Goal: Task Accomplishment & Management: Use online tool/utility

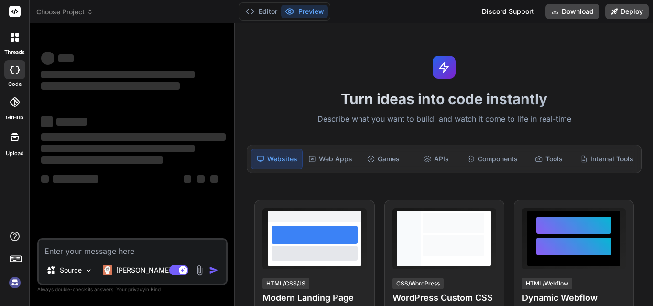
scroll to position [430, 0]
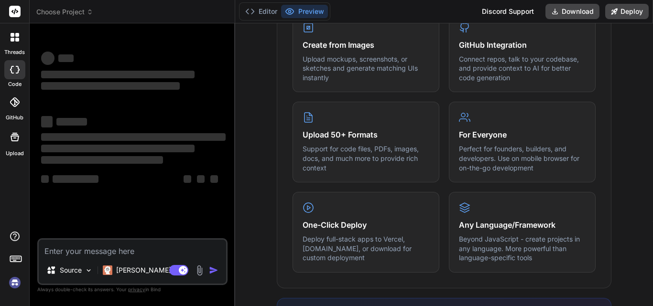
click at [150, 249] on textarea at bounding box center [132, 248] width 187 height 17
click at [113, 248] on textarea at bounding box center [132, 248] width 187 height 17
type textarea "x"
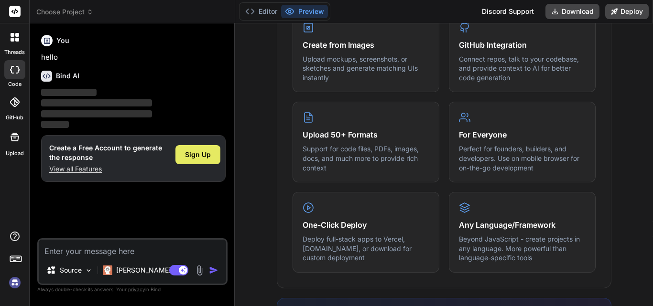
click at [189, 158] on span "Sign Up" at bounding box center [198, 155] width 26 height 10
click at [64, 249] on textarea at bounding box center [132, 248] width 187 height 17
type textarea "ed"
type textarea "x"
type textarea "edf"
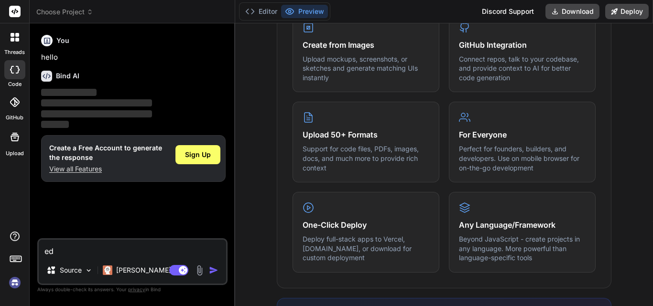
type textarea "x"
type textarea "edfe"
type textarea "x"
type textarea "edfed"
type textarea "x"
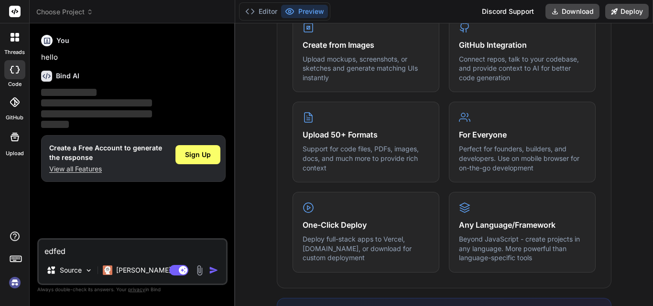
type textarea "edfedf"
type textarea "x"
type textarea "edfed"
type textarea "x"
type textarea "edfe"
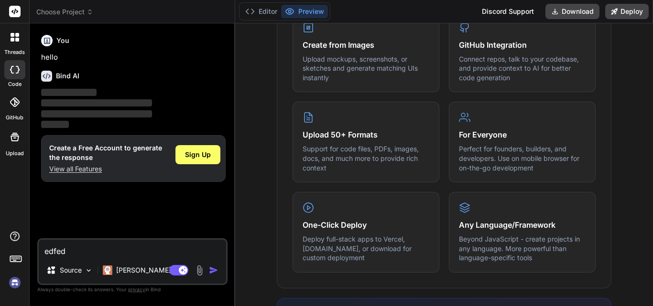
type textarea "x"
type textarea "edf"
type textarea "x"
type textarea "ed"
type textarea "x"
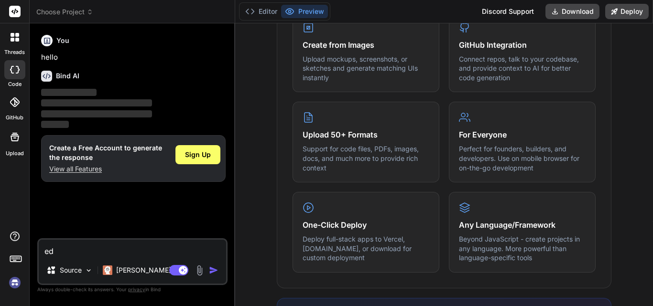
type textarea "e"
type textarea "x"
click at [97, 250] on textarea at bounding box center [132, 248] width 187 height 17
click at [217, 113] on p "‌" at bounding box center [133, 114] width 184 height 11
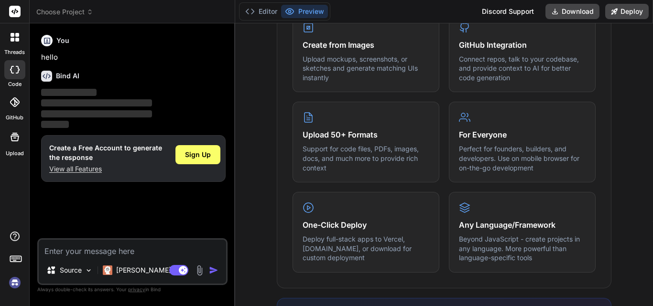
click at [156, 254] on textarea at bounding box center [132, 248] width 187 height 17
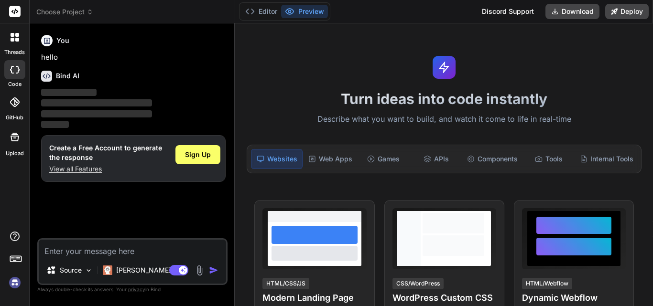
click at [74, 252] on textarea at bounding box center [132, 248] width 187 height 17
click at [75, 252] on textarea at bounding box center [132, 248] width 187 height 17
type textarea "i"
type textarea "x"
type textarea "i"
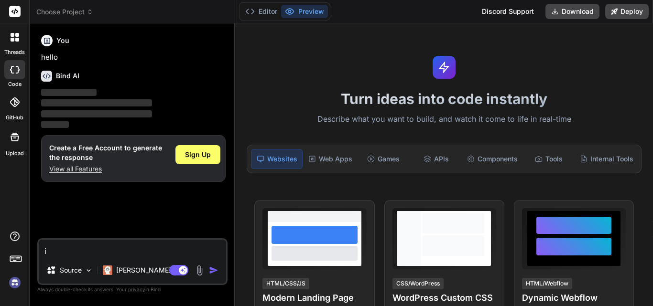
type textarea "x"
type textarea "i w"
type textarea "x"
type textarea "i wa"
type textarea "x"
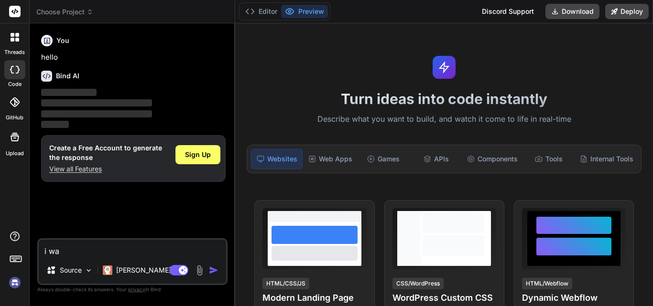
type textarea "i wan"
type textarea "x"
type textarea "i want"
type textarea "x"
type textarea "i want"
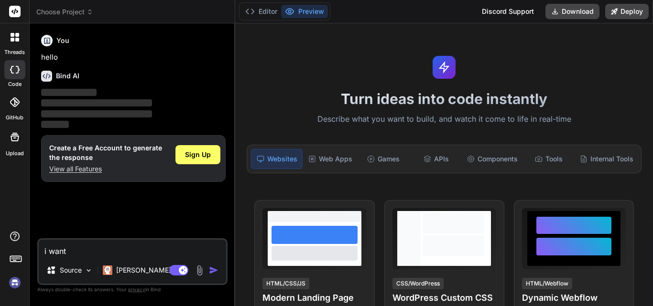
type textarea "x"
type textarea "i want t"
type textarea "x"
type textarea "i want to"
type textarea "x"
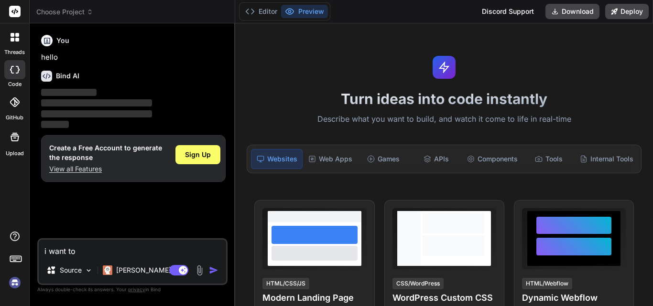
type textarea "i want to"
type textarea "x"
type textarea "i want to c"
type textarea "x"
type textarea "i want to co"
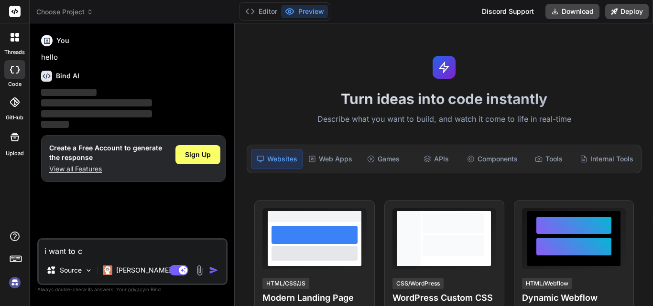
type textarea "x"
type textarea "i want to con"
type textarea "x"
type textarea "i want to cons"
type textarea "x"
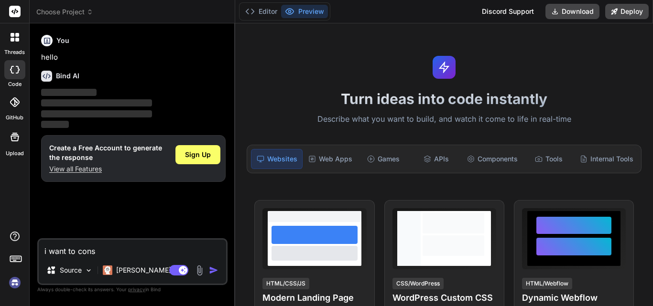
type textarea "i want to consu"
type textarea "x"
type textarea "i want to consum"
type textarea "x"
type textarea "i want to consume"
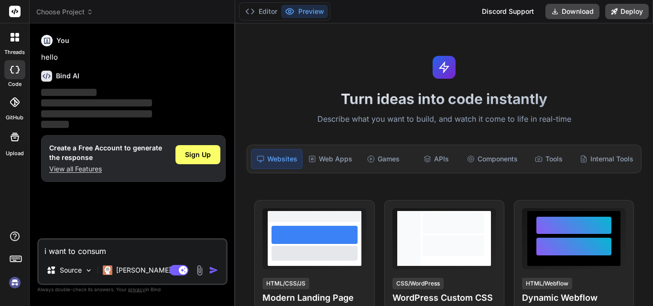
type textarea "x"
type textarea "i want to consume"
type textarea "x"
type textarea "i want to consume m"
type textarea "x"
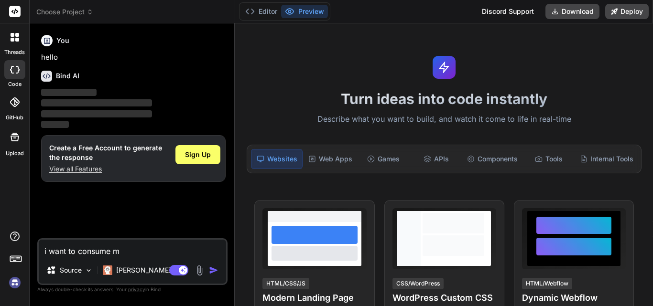
type textarea "i want to consume my"
type textarea "x"
type textarea "i want to consume my"
type textarea "x"
type textarea "i want to consume my"
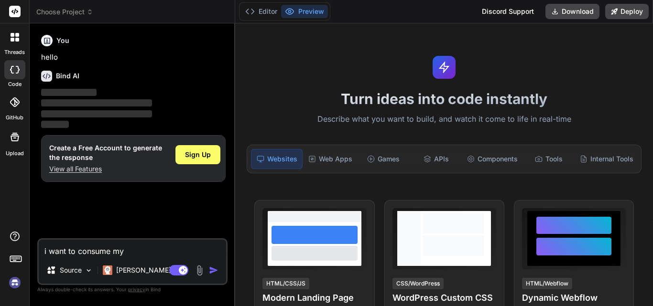
type textarea "x"
type textarea "i want to consume my"
type textarea "x"
type textarea "i want to consume my a"
type textarea "x"
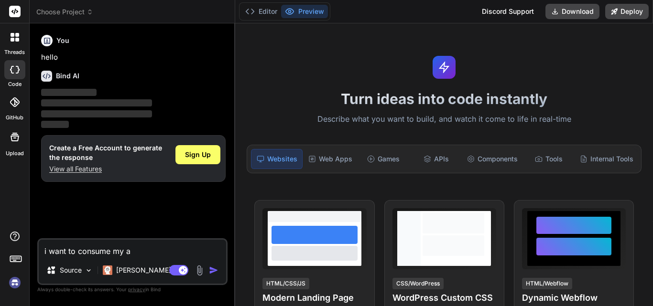
type textarea "i want to consume my ap"
type textarea "x"
type textarea "i want to consume my api"
type textarea "x"
type textarea "i want to consume my api"
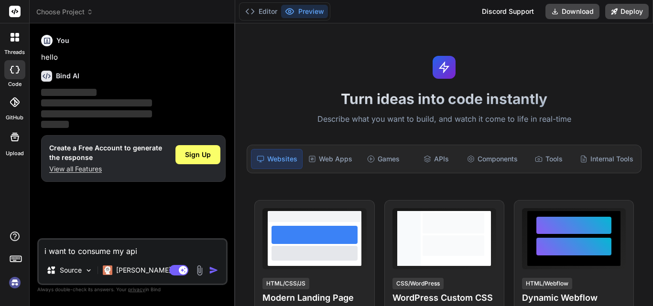
type textarea "x"
type textarea "i want to consume my api i"
type textarea "x"
type textarea "i want to consume my api in"
type textarea "x"
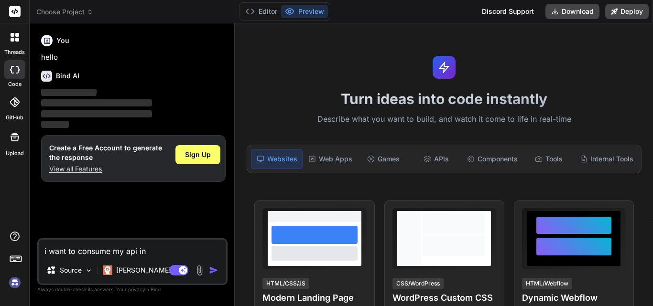
type textarea "i want to consume my api in"
type textarea "x"
type textarea "i want to consume my api in w"
type textarea "x"
type textarea "i want to consume my api in we"
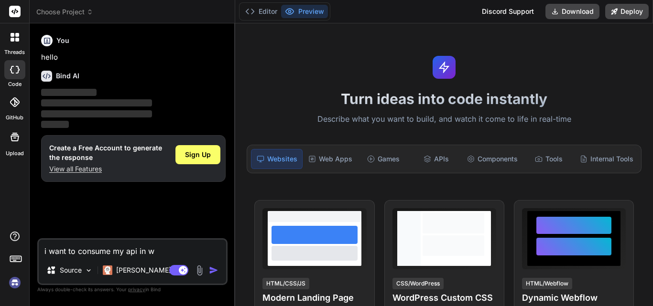
type textarea "x"
type textarea "i want to consume my api in web"
type textarea "x"
type textarea "i want to consume my api in webb"
type textarea "x"
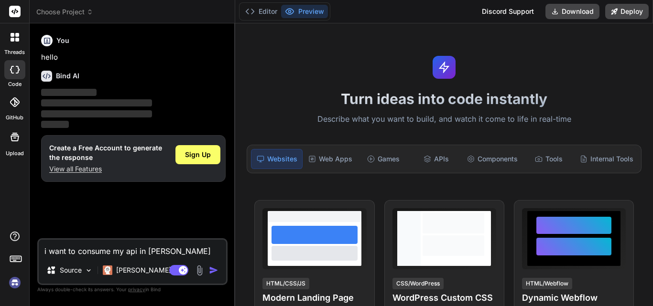
type textarea "i want to consume my api in webb"
type textarea "x"
type textarea "i want to consume my api in webb b"
type textarea "x"
type textarea "i want to consume my api in webb by"
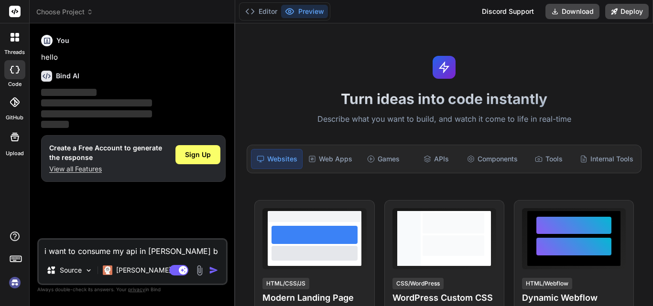
type textarea "x"
type textarea "i want to consume my api in webb by"
type textarea "x"
type textarea "i want to consume my api in webb by j"
type textarea "x"
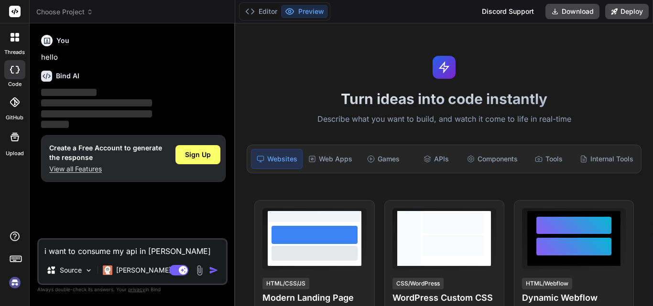
type textarea "i want to consume my api in webb by jq"
type textarea "x"
type textarea "i want to consume my api in webb by jqu"
type textarea "x"
type textarea "i want to consume my api in webb by jque"
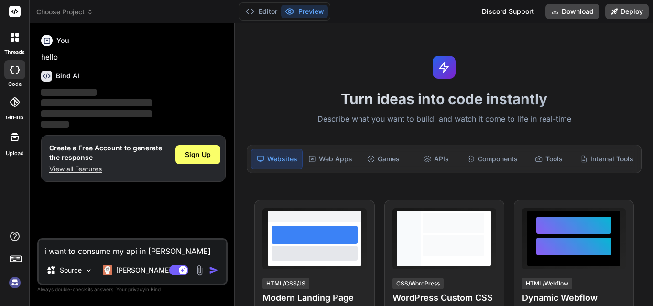
type textarea "x"
type textarea "i want to consume my api in webb by jquer"
type textarea "x"
type textarea "i want to consume my api in webb by jquery"
type textarea "x"
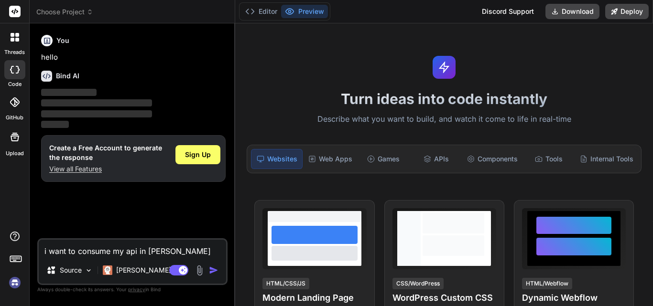
type textarea "i want to consume my api in webb by jquery"
click at [211, 271] on img "button" at bounding box center [214, 271] width 10 height 10
click at [196, 160] on div "Sign Up" at bounding box center [197, 154] width 45 height 19
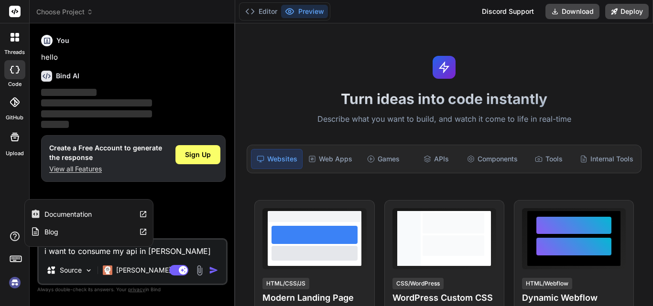
drag, startPoint x: 205, startPoint y: 254, endPoint x: 16, endPoint y: 239, distance: 189.3
click at [16, 239] on div "threads code GitHub Upload Documentation Blog Choose Project Created with Pixso…" at bounding box center [326, 153] width 653 height 306
type textarea "x"
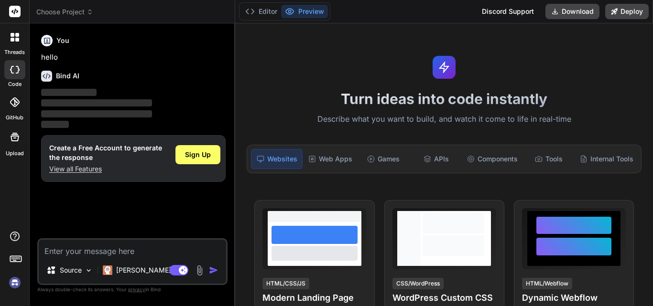
click at [188, 252] on textarea at bounding box center [132, 248] width 187 height 17
click at [204, 154] on span "Sign Up" at bounding box center [198, 155] width 26 height 10
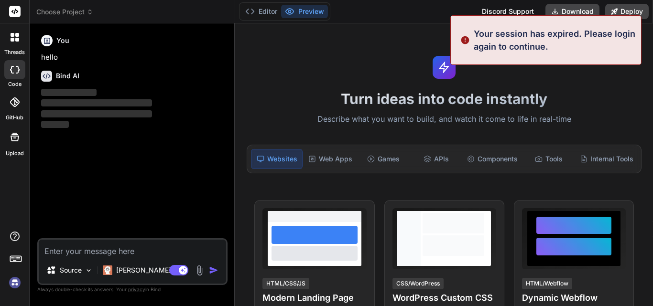
scroll to position [18, 0]
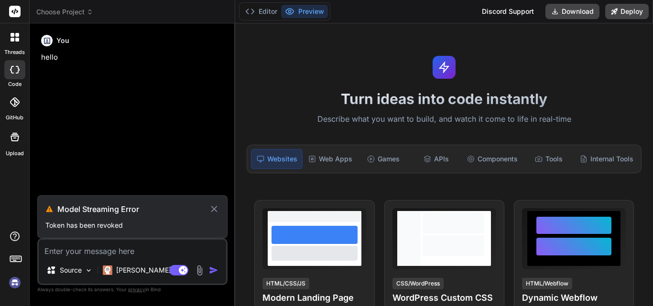
click at [214, 206] on icon at bounding box center [214, 208] width 11 height 11
type textarea "x"
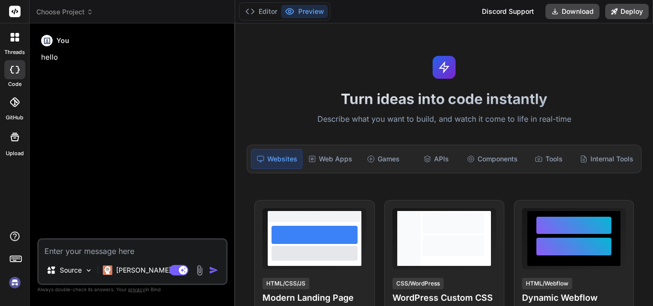
click at [127, 246] on textarea at bounding box center [132, 248] width 187 height 17
click at [95, 247] on textarea at bounding box center [132, 248] width 187 height 17
click at [47, 41] on icon at bounding box center [47, 41] width 6 height 6
click at [117, 251] on textarea at bounding box center [132, 248] width 187 height 17
type textarea "h"
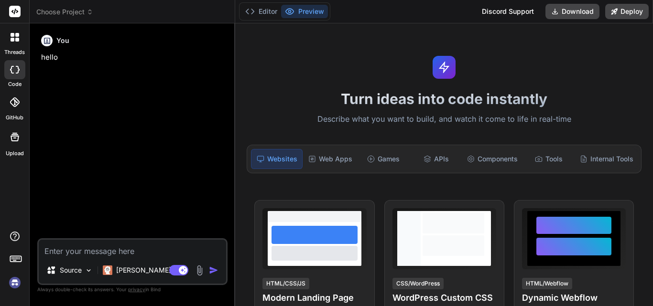
type textarea "x"
type textarea "hi"
type textarea "x"
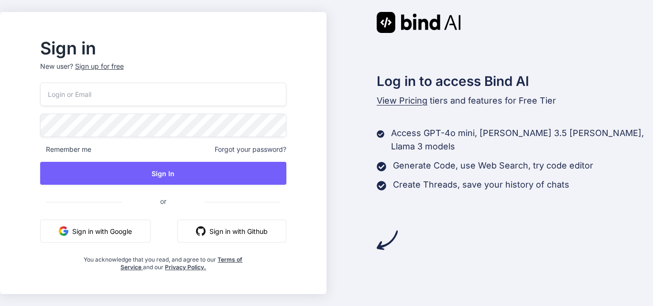
click at [134, 96] on input "email" at bounding box center [163, 94] width 246 height 23
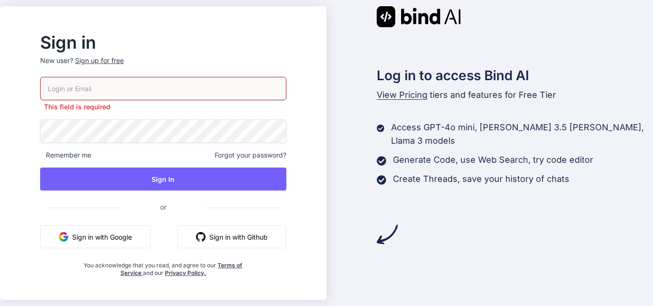
click at [120, 88] on input "email" at bounding box center [163, 88] width 246 height 23
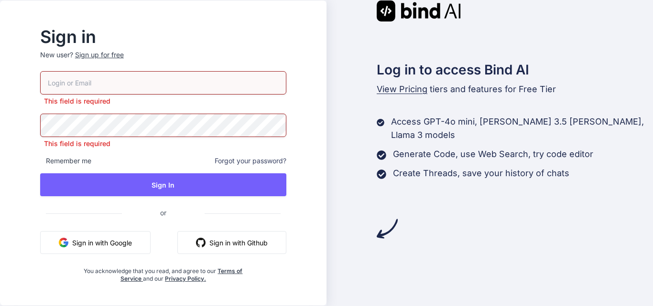
click at [129, 84] on input "email" at bounding box center [163, 82] width 246 height 23
click at [169, 85] on input "email" at bounding box center [163, 82] width 246 height 23
click at [161, 87] on input "email" at bounding box center [163, 82] width 246 height 23
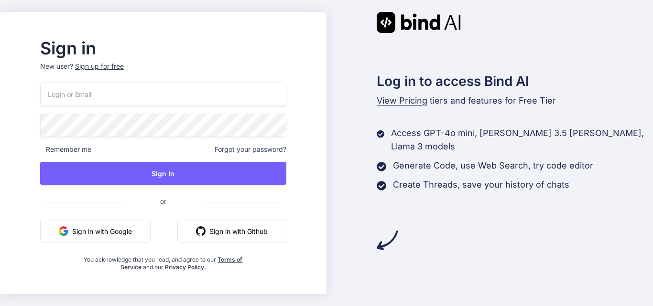
click at [121, 92] on input "email" at bounding box center [163, 94] width 246 height 23
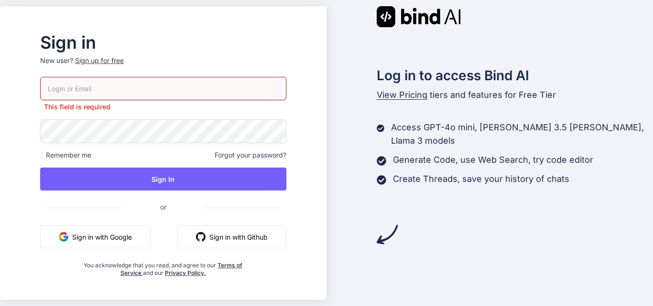
click at [121, 85] on input "email" at bounding box center [163, 88] width 246 height 23
paste input "gobar83798@aiwanlab.com"
type input "gobar83798@aiwanlab.com"
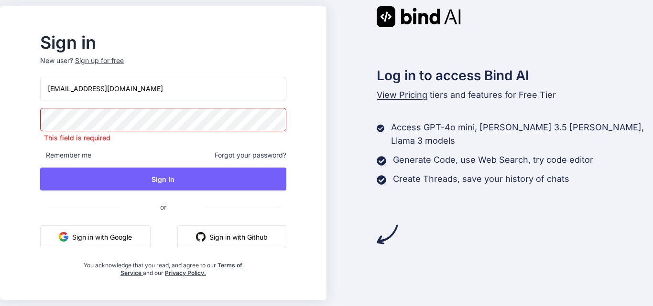
click at [116, 66] on p "New user? Sign up for free" at bounding box center [163, 66] width 246 height 21
click at [120, 61] on div "Sign up for free" at bounding box center [99, 61] width 49 height 10
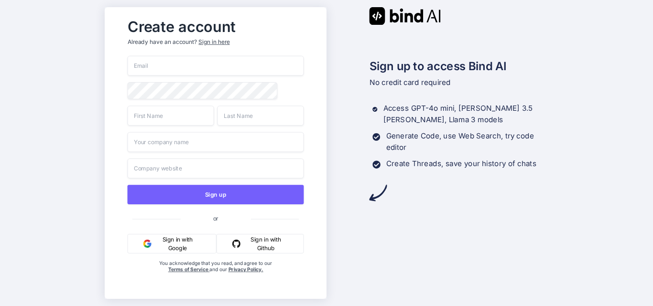
click at [169, 67] on input "email" at bounding box center [215, 66] width 176 height 20
paste input "gobar83798@aiwanlab.com"
type input "gobar83798@aiwanlab.com"
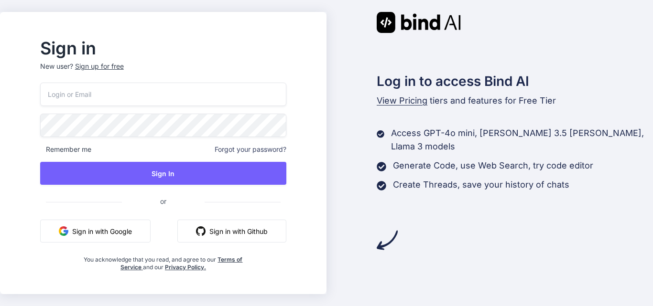
click at [131, 92] on input "email" at bounding box center [163, 94] width 246 height 23
paste input "gobar83798@aiwanlab.com"
type input "gobar83798@aiwanlab.com"
click at [124, 188] on div "gobar83798@aiwanlab.com Remember me Forgot your password? Sign In or Sign in wi…" at bounding box center [163, 177] width 246 height 189
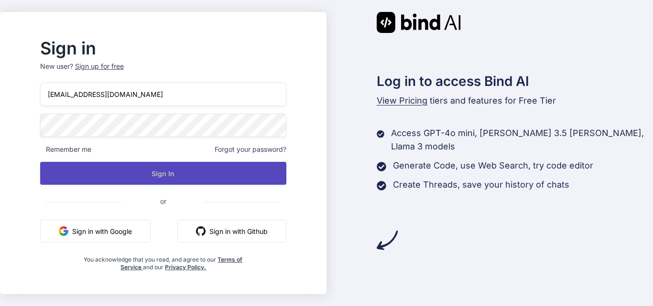
click at [130, 178] on button "Sign In" at bounding box center [163, 173] width 246 height 23
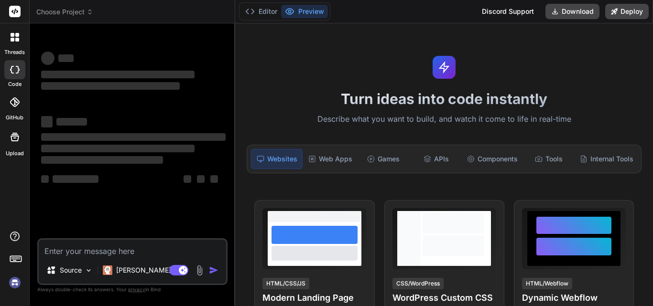
type textarea "x"
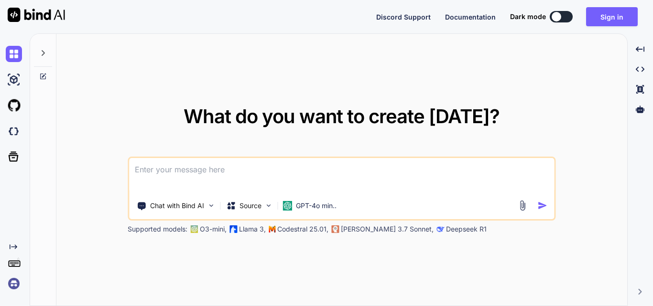
click at [218, 169] on textarea at bounding box center [341, 175] width 425 height 35
click at [620, 18] on button "Sign in" at bounding box center [612, 16] width 52 height 19
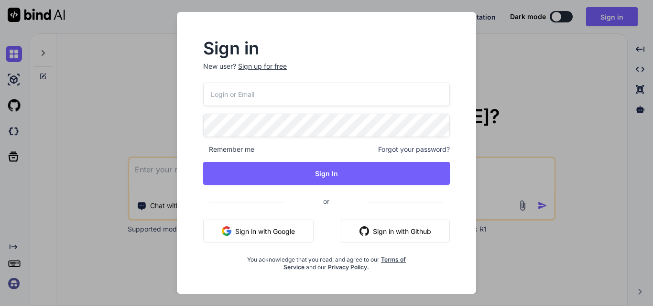
click at [321, 96] on input "email" at bounding box center [326, 94] width 246 height 23
paste input "gobar83798@aiwanlab.com"
type input "gobar83798@aiwanlab.com"
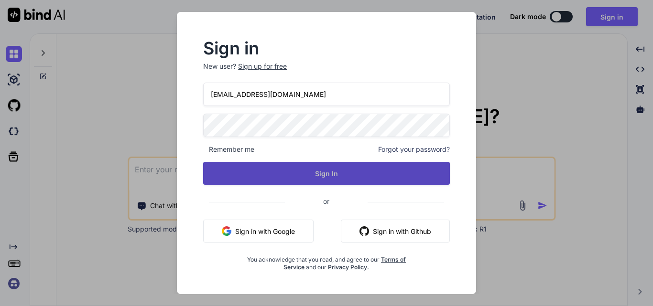
click at [309, 171] on button "Sign In" at bounding box center [326, 173] width 246 height 23
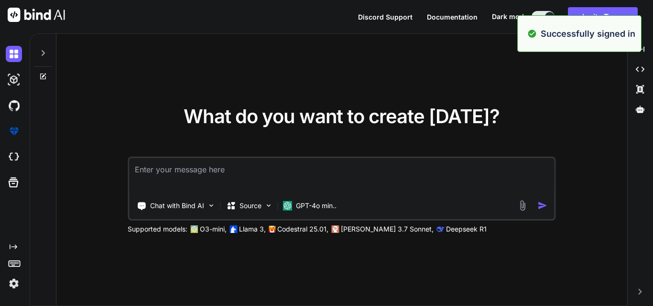
type textarea "x"
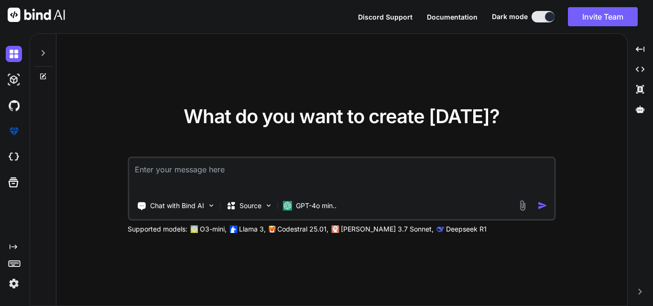
drag, startPoint x: 627, startPoint y: 1, endPoint x: 397, endPoint y: 66, distance: 238.9
click at [397, 66] on div "What do you want to create today? Chat with Bind AI Source GPT-4o min.. Support…" at bounding box center [341, 170] width 570 height 273
click at [348, 167] on textarea at bounding box center [341, 175] width 425 height 35
type textarea "hello"
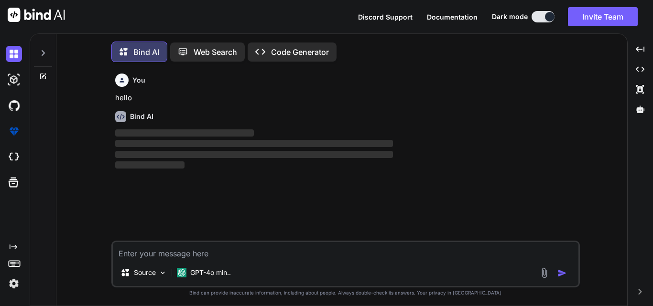
scroll to position [5, 0]
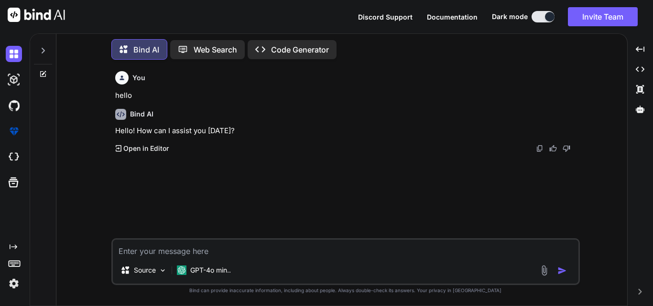
click at [294, 243] on textarea at bounding box center [345, 248] width 465 height 17
click at [306, 253] on textarea at bounding box center [345, 248] width 465 height 17
type textarea "c"
type textarea "i"
type textarea "make a crud in asp.net core using jquery"
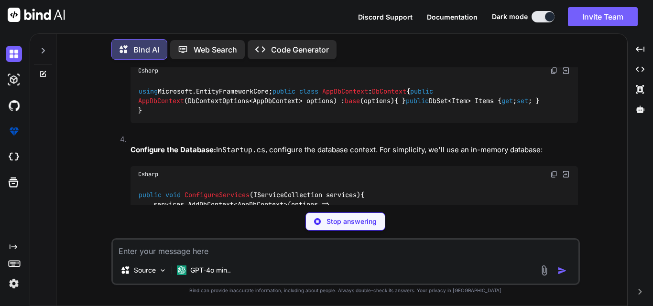
scroll to position [482, 0]
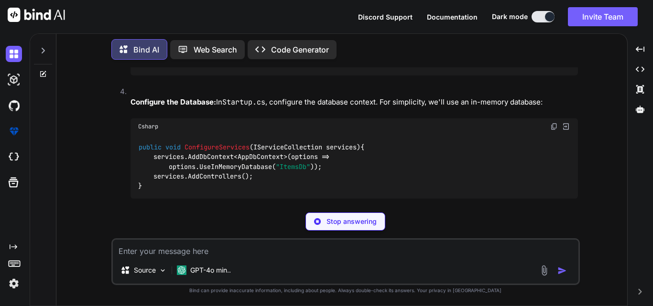
click at [255, 254] on textarea at bounding box center [345, 248] width 465 height 17
click at [317, 221] on img at bounding box center [317, 221] width 7 height 7
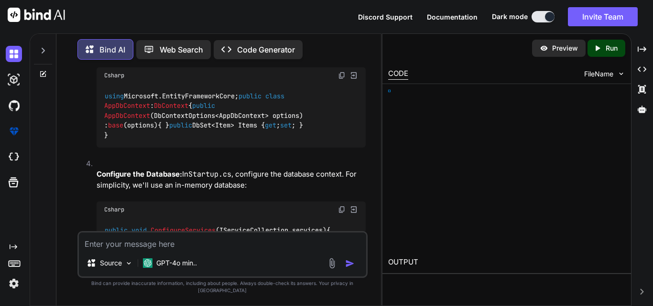
scroll to position [503, 0]
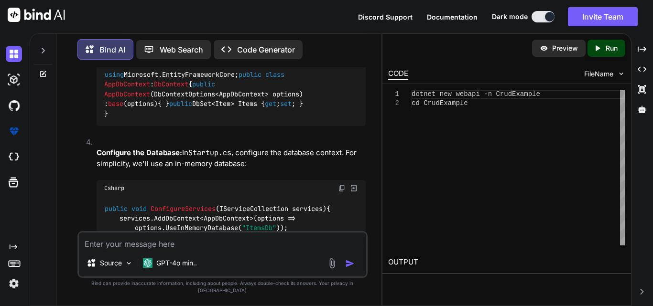
click at [254, 247] on textarea at bounding box center [222, 241] width 287 height 17
type textarea "kindly use Dapper and in n tier"
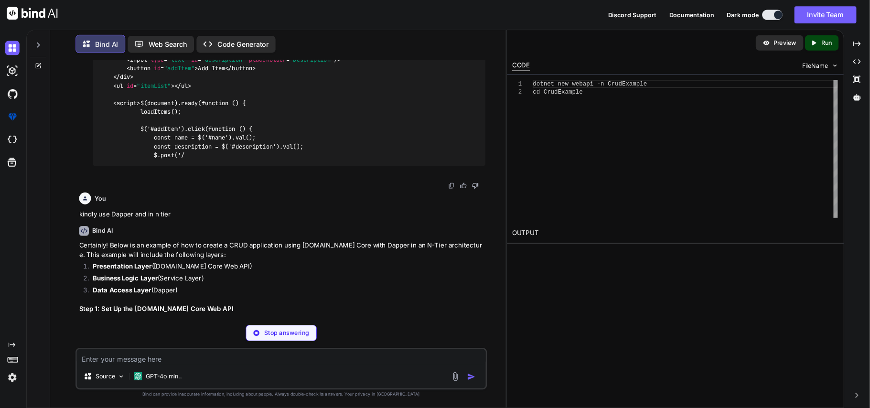
scroll to position [1289, 0]
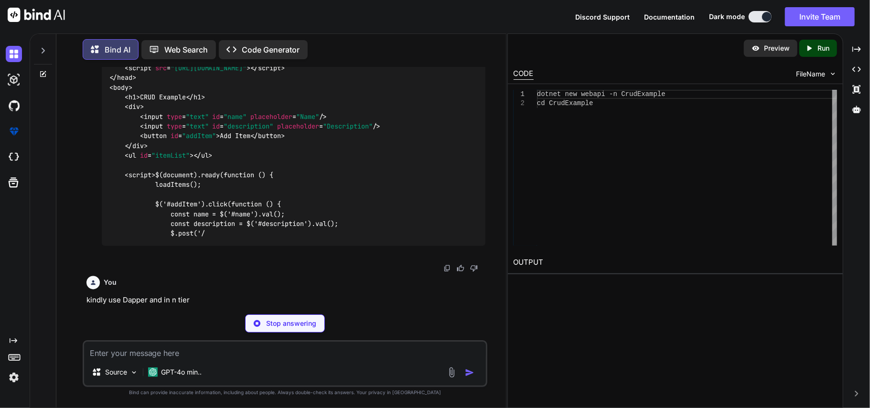
click at [507, 62] on div "Preview Created with Pixso. Run CODE FileName 1 2 dotnet new webapi -n CrudExam…" at bounding box center [675, 220] width 336 height 375
drag, startPoint x: 507, startPoint y: 62, endPoint x: 636, endPoint y: 60, distance: 129.5
click at [636, 60] on div "Preview Created with Pixso. Run CODE FileName 1 2 dotnet new webapi -n CrudExam…" at bounding box center [675, 220] width 336 height 375
click at [641, 58] on div "Preview Created with Pixso. Run" at bounding box center [675, 48] width 335 height 29
click at [652, 46] on div "Created with Pixso." at bounding box center [856, 49] width 19 height 16
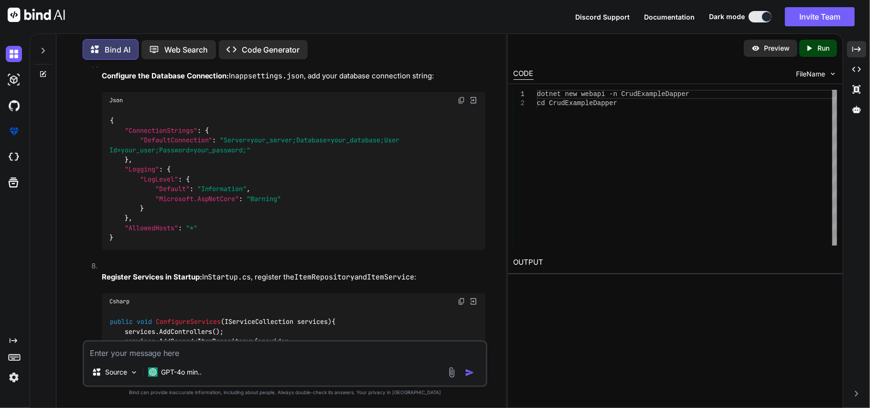
scroll to position [0, 0]
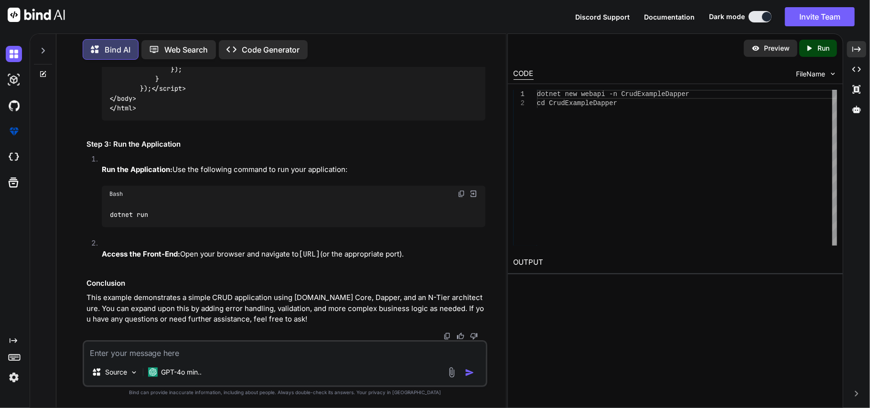
scroll to position [4480, 0]
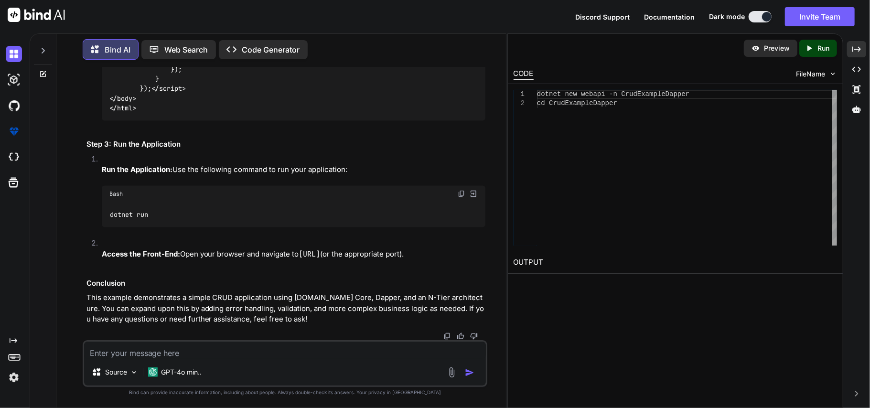
click at [251, 306] on textarea at bounding box center [285, 350] width 402 height 17
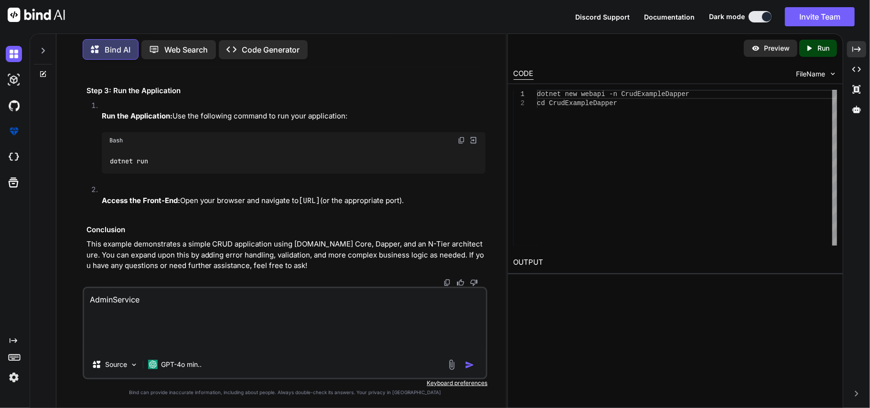
paste textarea "namespace EcommAPI.BAL.ApiServices.Implementations { public class AdminService(…"
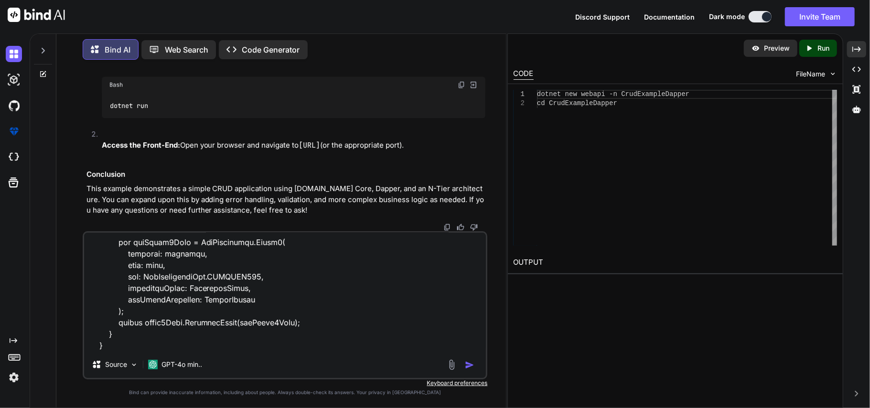
click at [130, 306] on textarea at bounding box center [285, 292] width 402 height 118
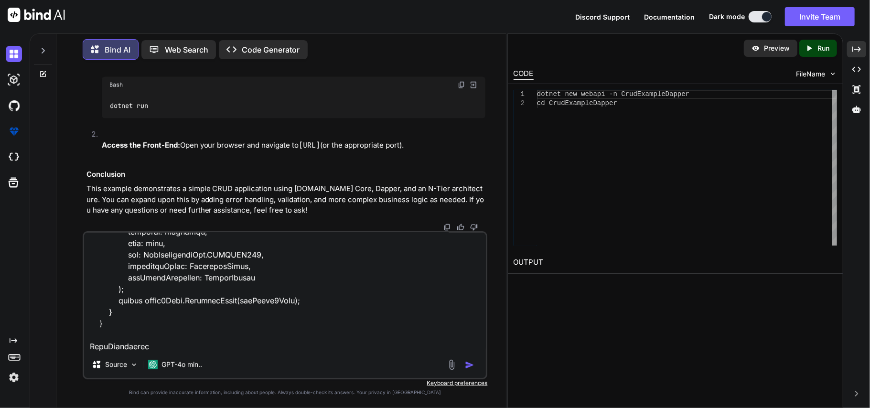
click at [214, 306] on textarea at bounding box center [285, 292] width 402 height 118
paste textarea "[Route("api/[controller]")] [ApiController] public class AuthController(ICustom…"
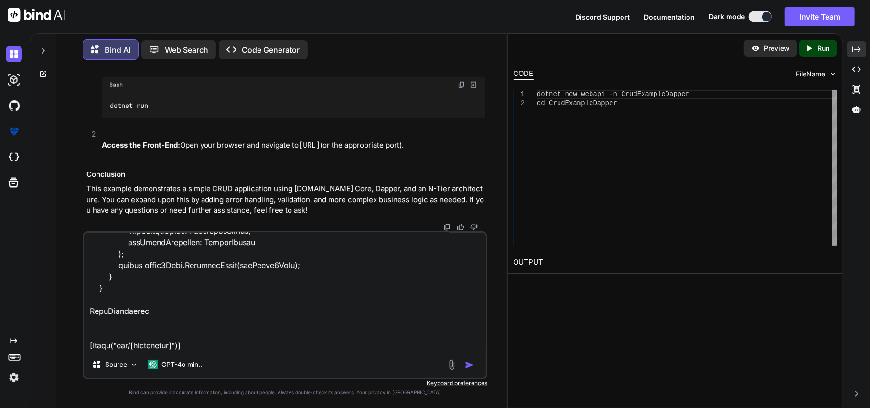
scroll to position [3119, 0]
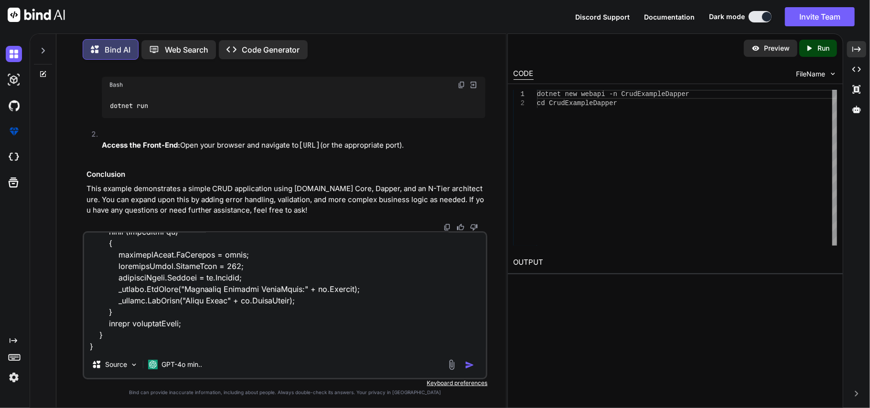
click at [138, 306] on textarea at bounding box center [285, 292] width 402 height 118
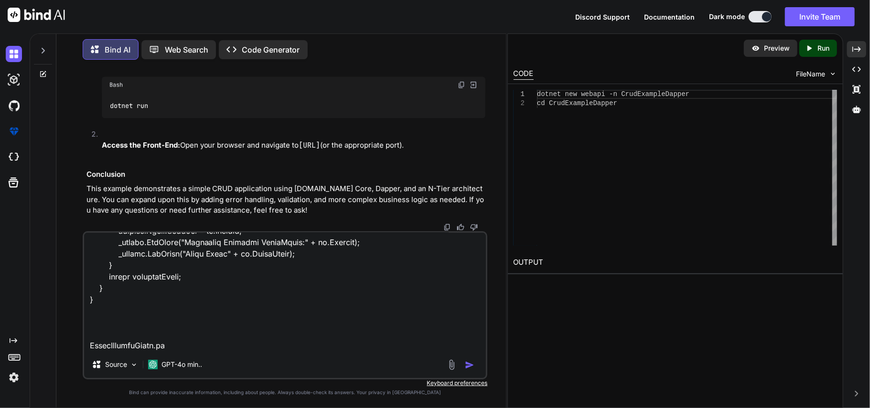
click at [199, 306] on textarea at bounding box center [285, 292] width 402 height 118
paste textarea "public class AdminRequestModel { public string? First_name { get; set; } public…"
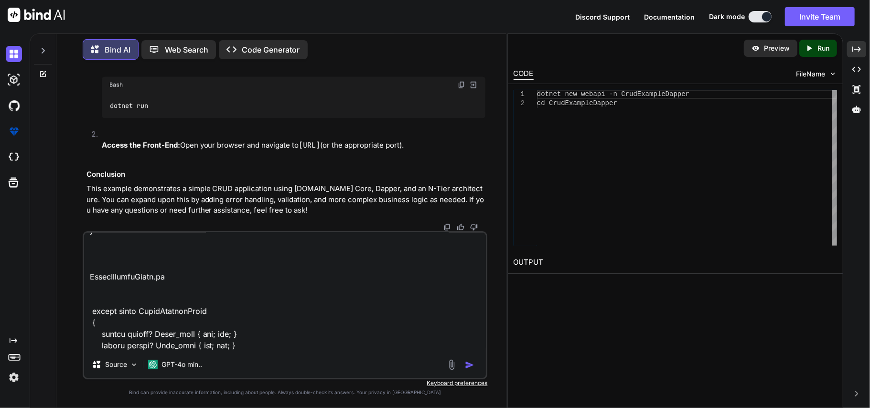
scroll to position [3349, 0]
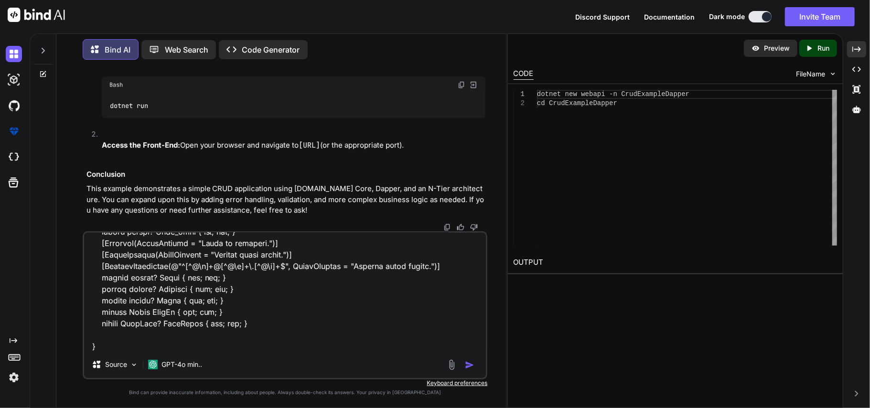
click at [192, 306] on textarea at bounding box center [285, 292] width 402 height 118
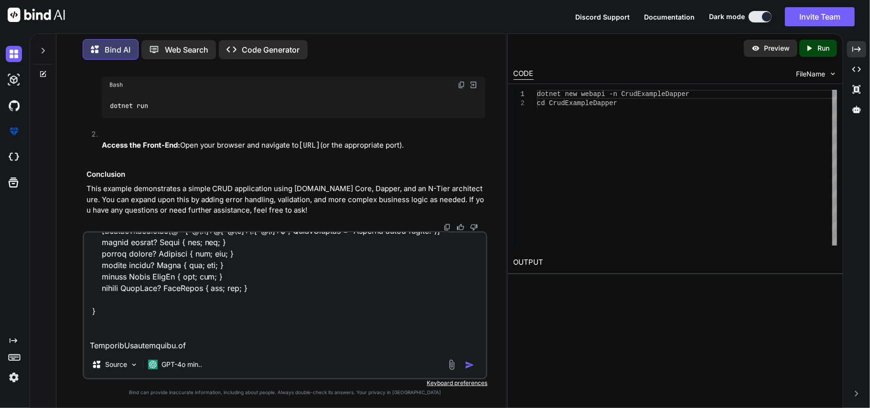
type textarea "AdminService namespace EcommAPI.BAL.ApiServices.Implementations { public class …"
